Goal: Find specific page/section: Find specific page/section

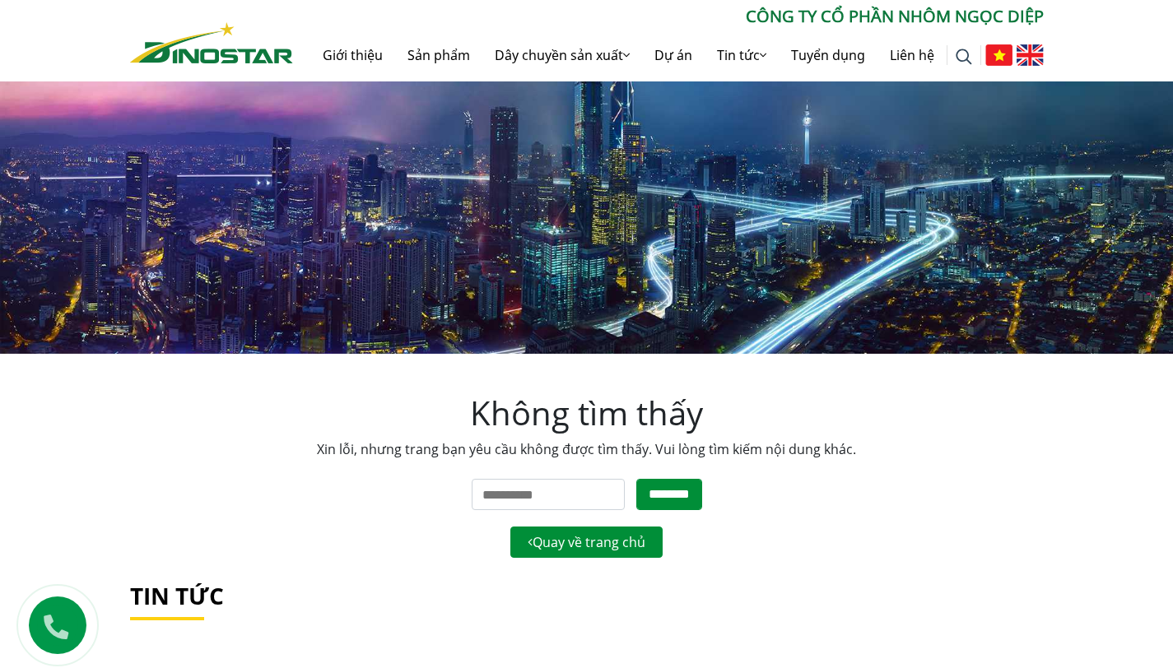
click at [1034, 55] on img at bounding box center [1029, 54] width 27 height 21
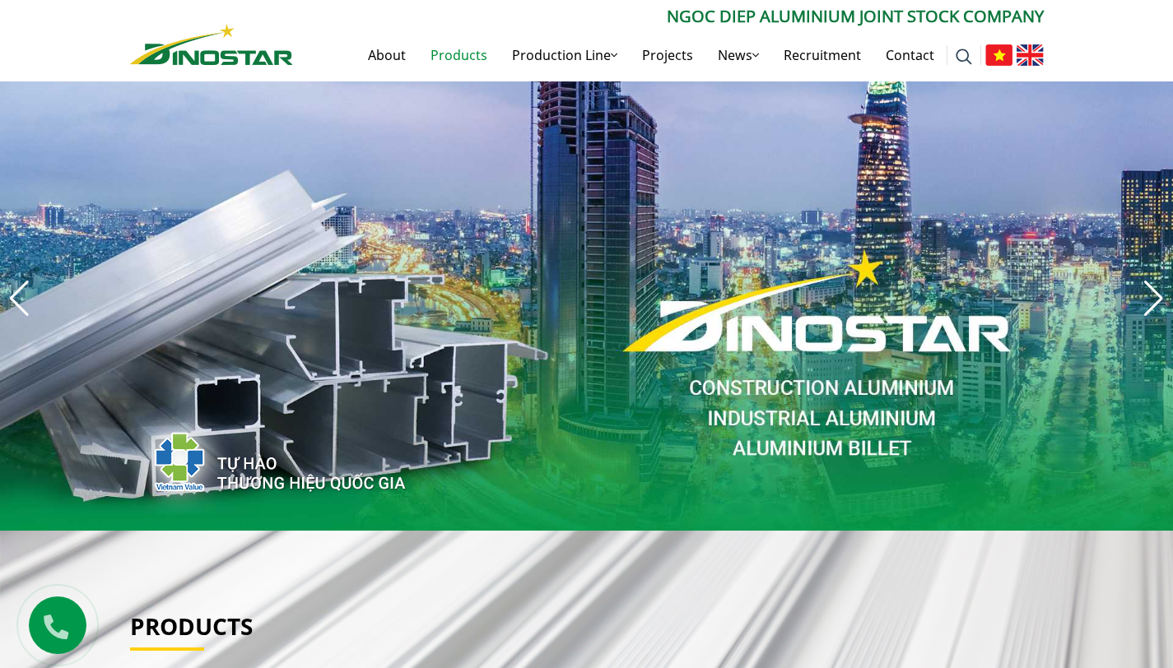
click at [442, 54] on link "Products" at bounding box center [458, 55] width 81 height 53
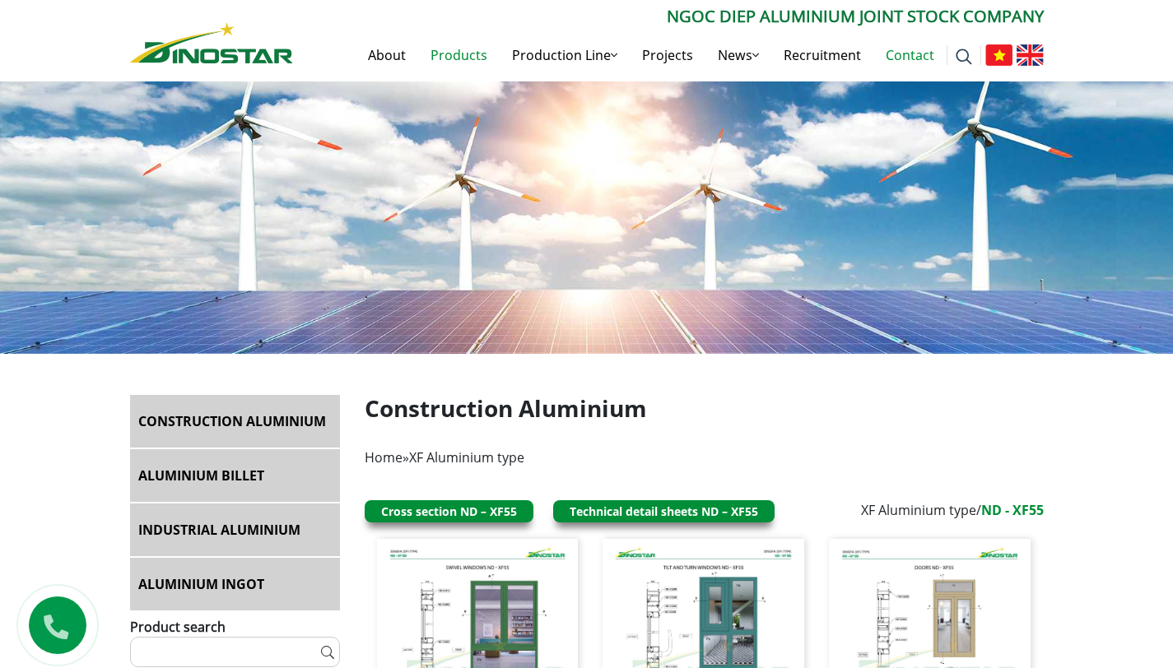
click at [911, 49] on link "Contact" at bounding box center [909, 55] width 73 height 53
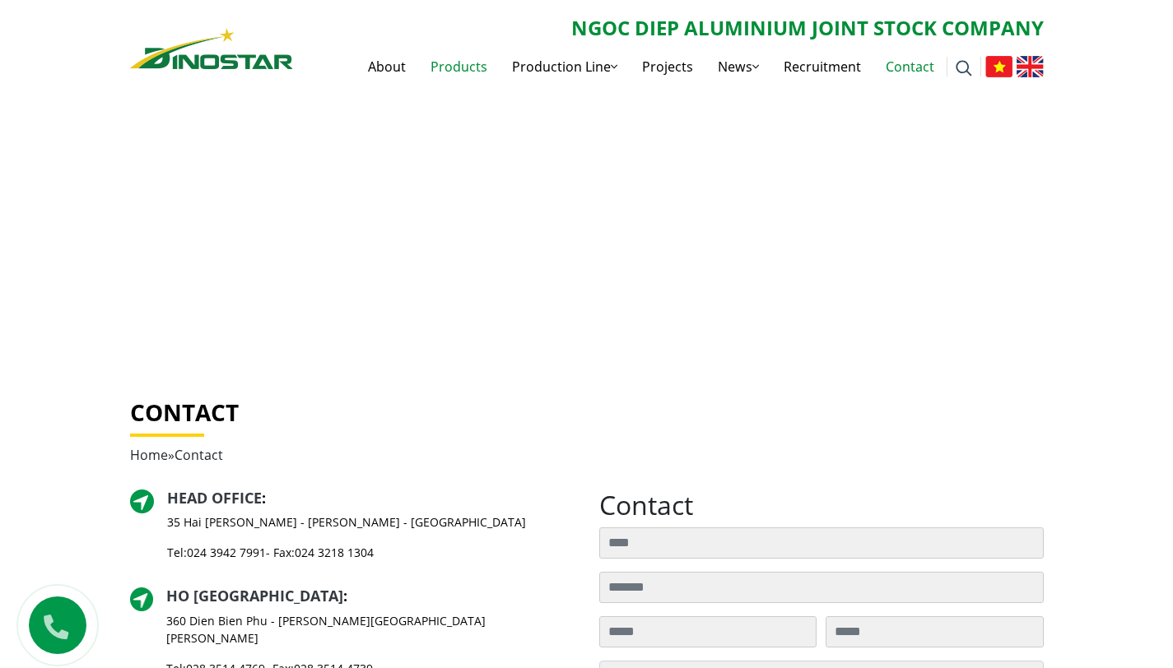
click at [471, 66] on link "Products" at bounding box center [458, 66] width 81 height 53
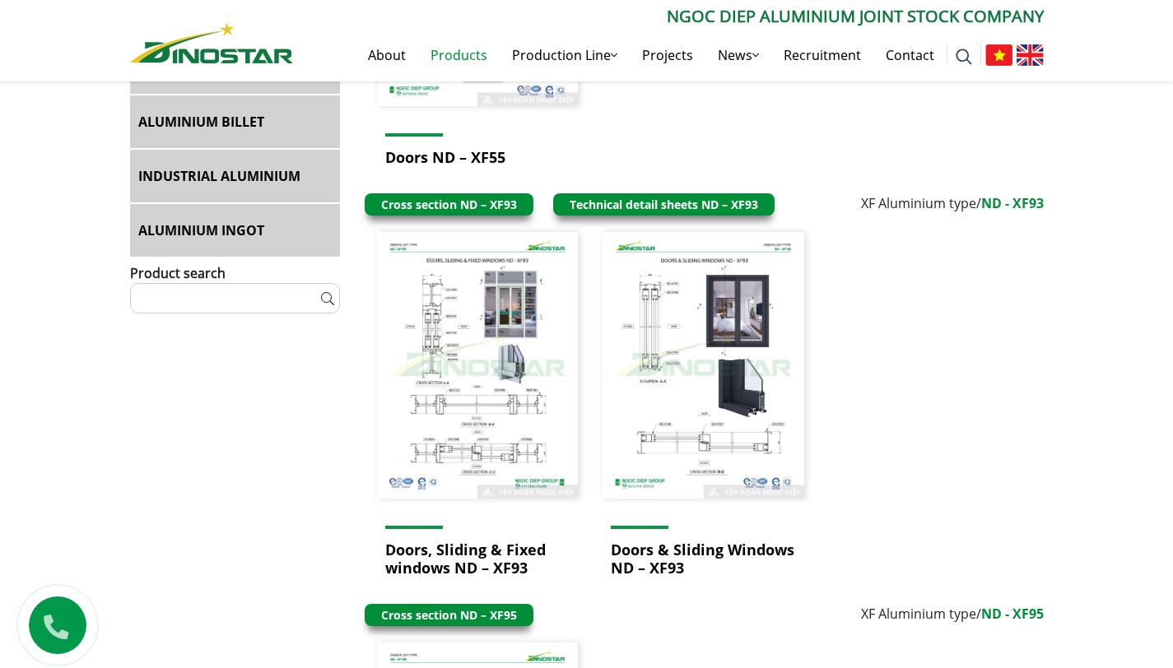
scroll to position [1807, 0]
